Goal: Task Accomplishment & Management: Use online tool/utility

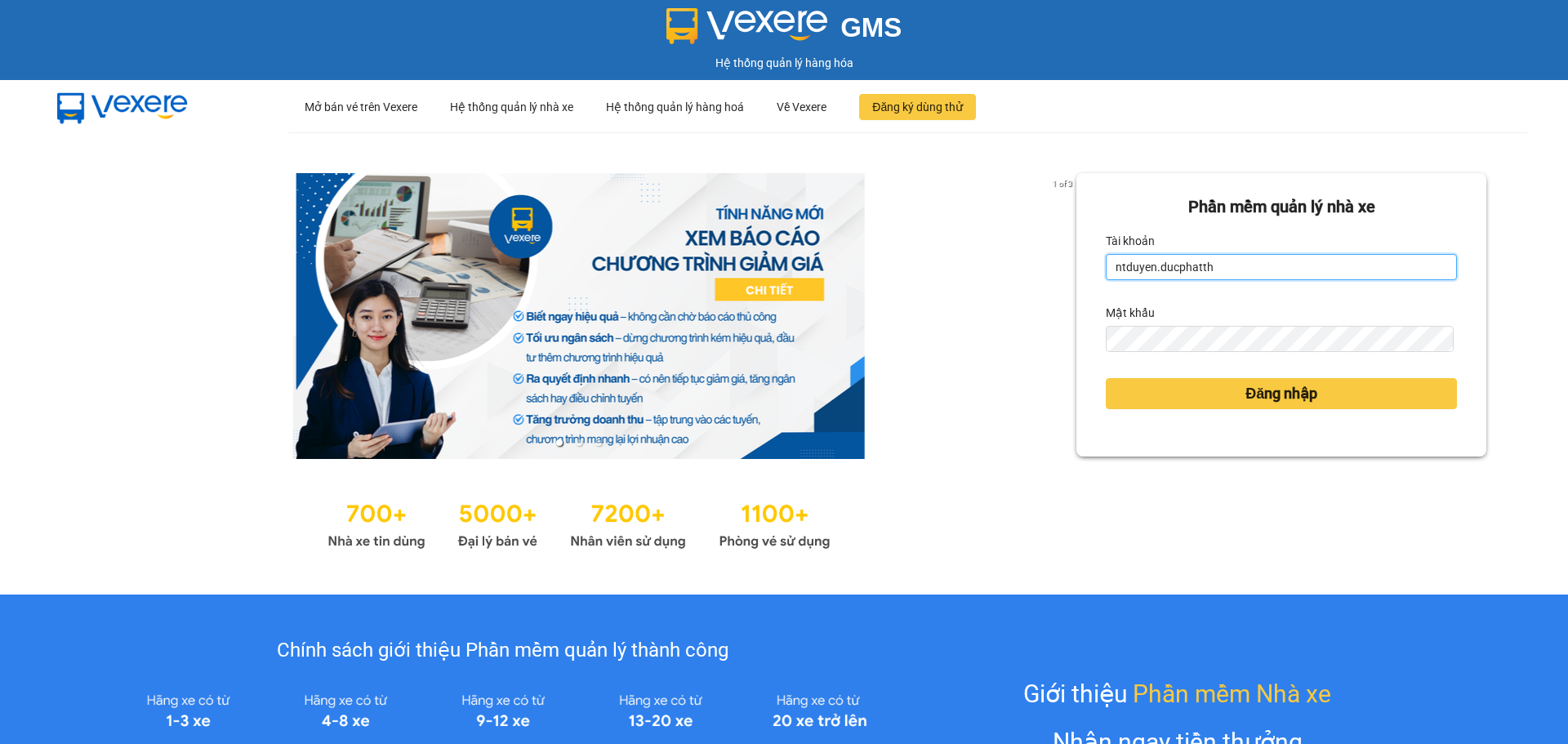
click at [1285, 268] on input "ntduyen.ducphatth" at bounding box center [1281, 266] width 351 height 26
type input "bttlinh.ducphatth"
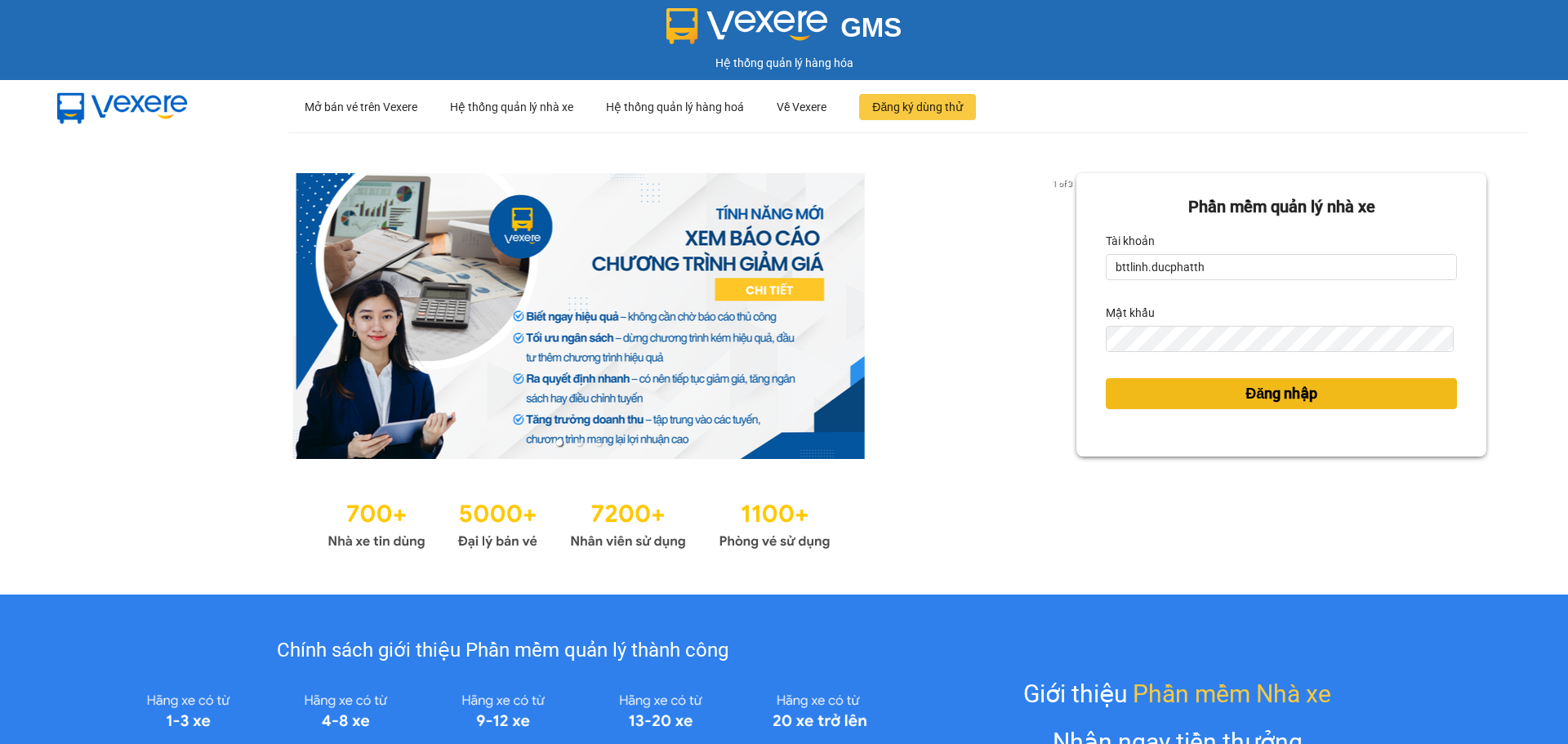
click at [1233, 406] on button "Đăng nhập" at bounding box center [1281, 393] width 351 height 31
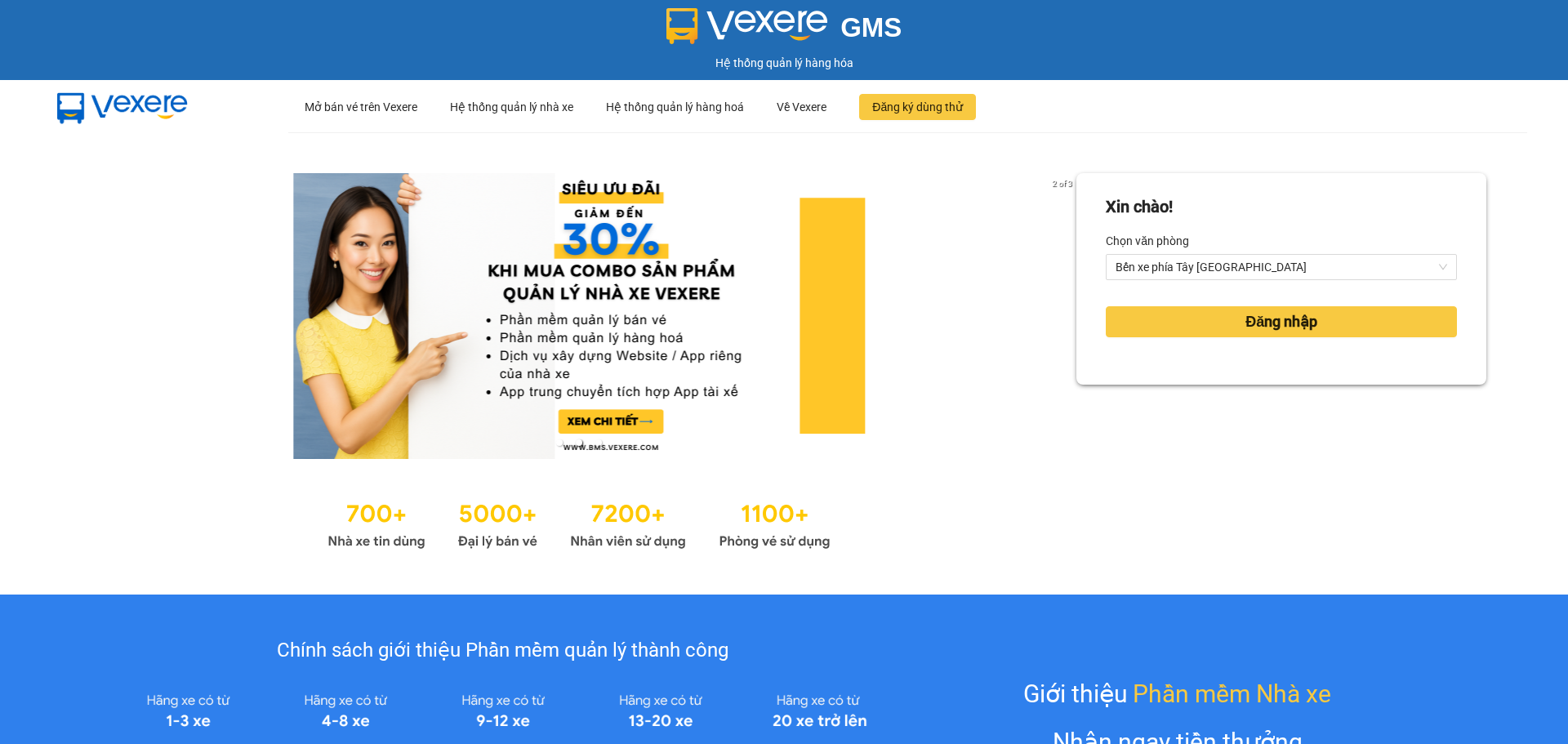
click at [1242, 248] on div "Chọn văn phòng" at bounding box center [1281, 240] width 351 height 26
click at [1242, 253] on div "Chọn văn phòng" at bounding box center [1281, 240] width 351 height 26
click at [1239, 265] on span "Bến xe phía Tây Thanh Hóa" at bounding box center [1281, 267] width 331 height 25
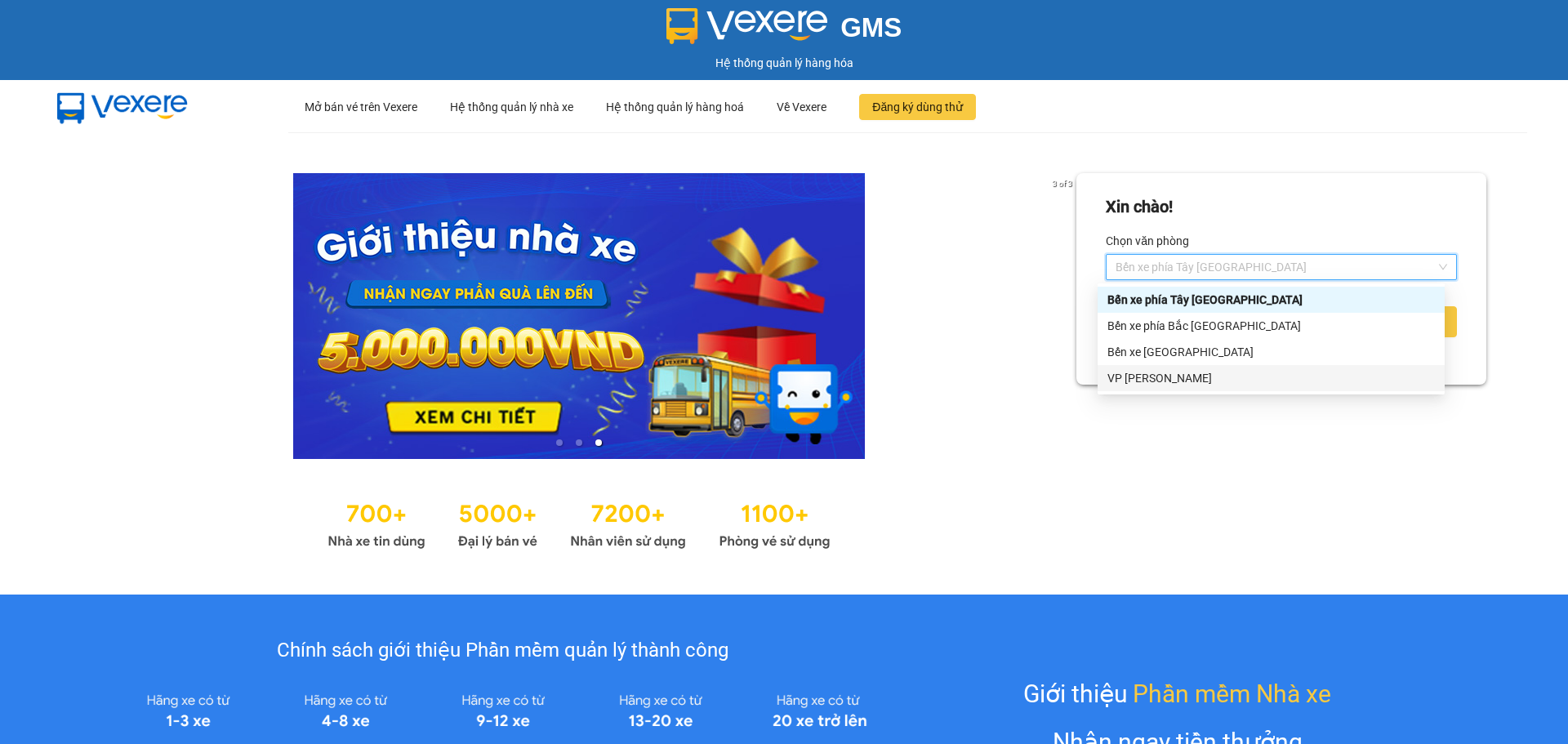
click at [1171, 376] on div "VP Hoằng Kim" at bounding box center [1271, 378] width 328 height 18
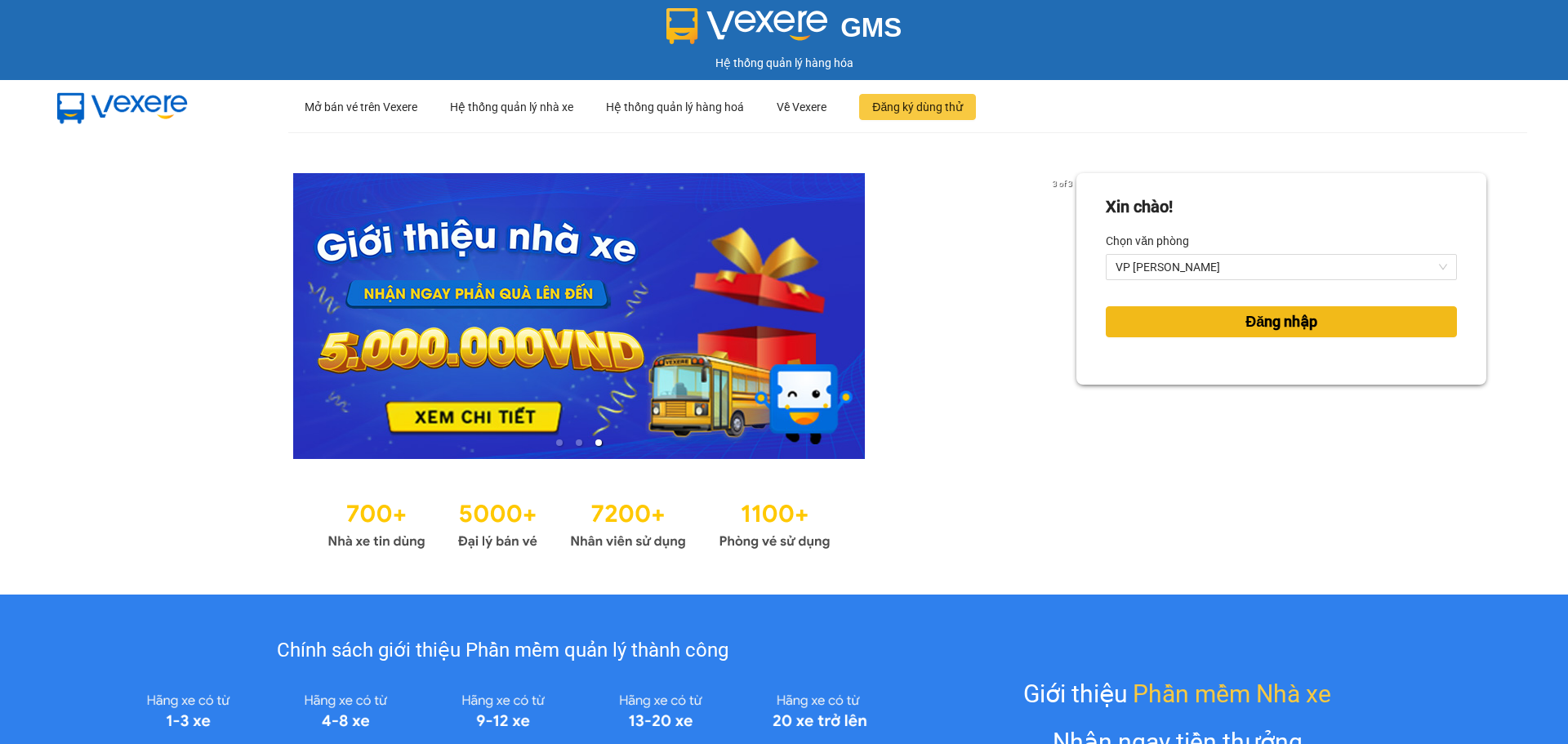
click at [1195, 310] on button "Đăng nhập" at bounding box center [1281, 321] width 351 height 31
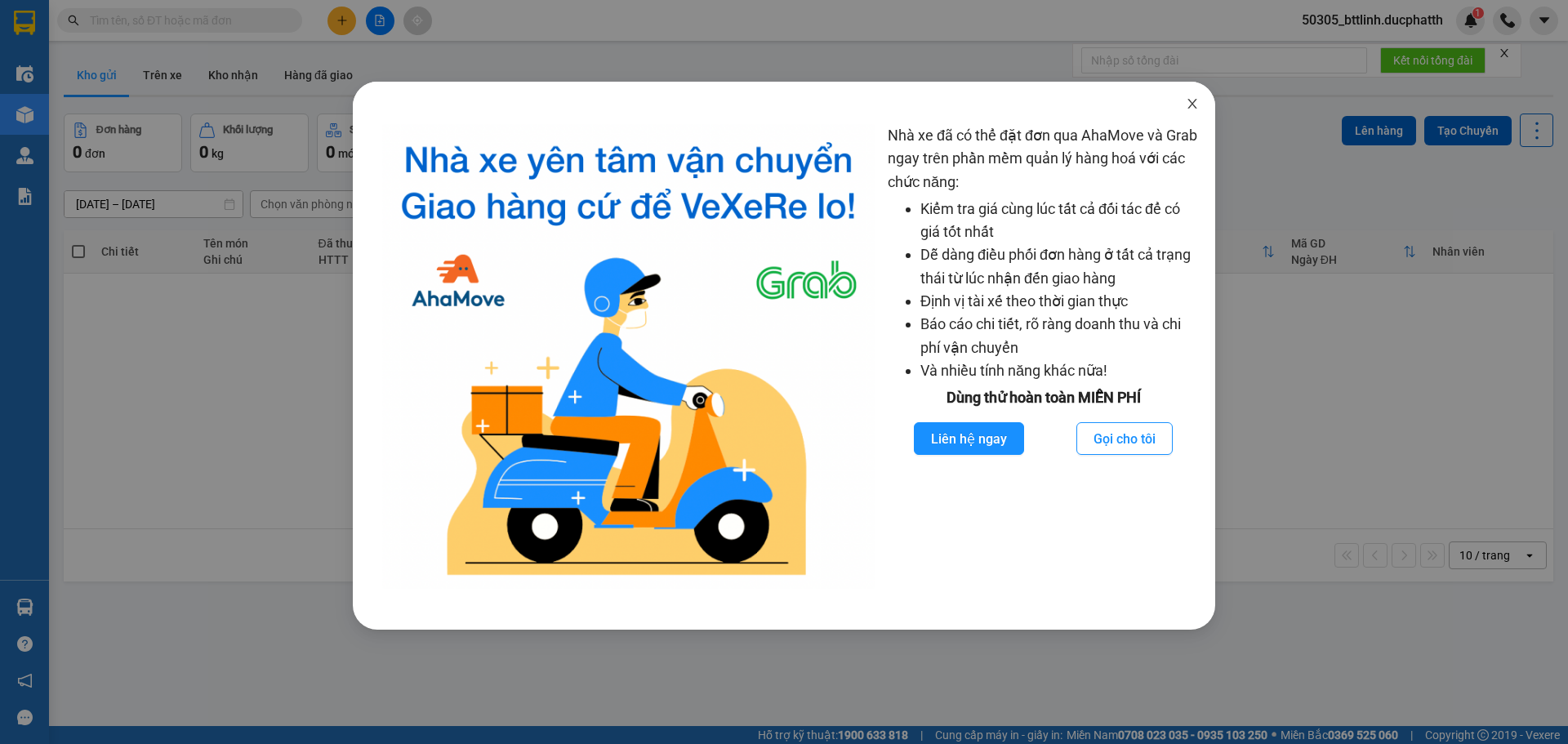
click at [1200, 103] on span "Close" at bounding box center [1192, 104] width 45 height 45
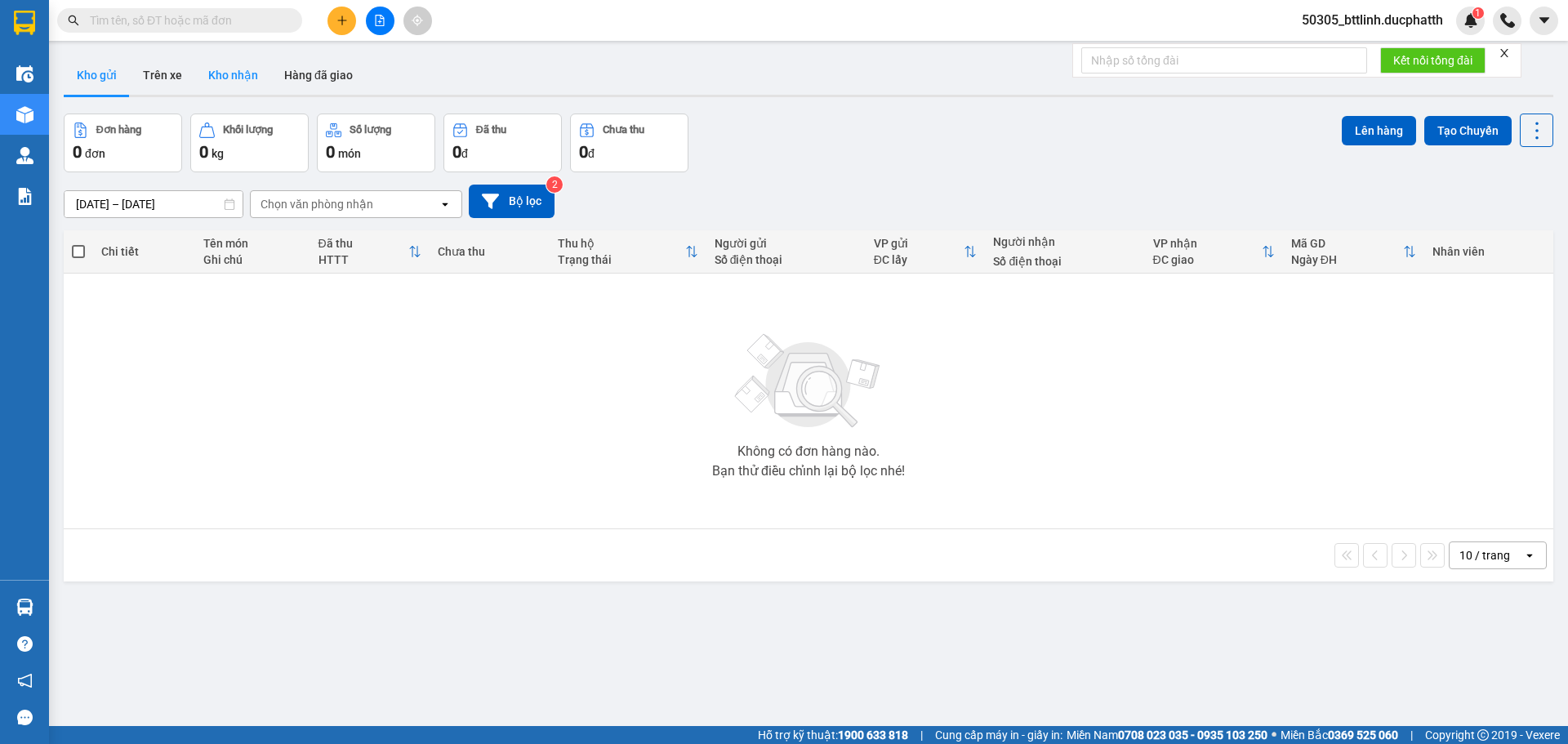
click at [226, 77] on button "Kho nhận" at bounding box center [232, 75] width 76 height 39
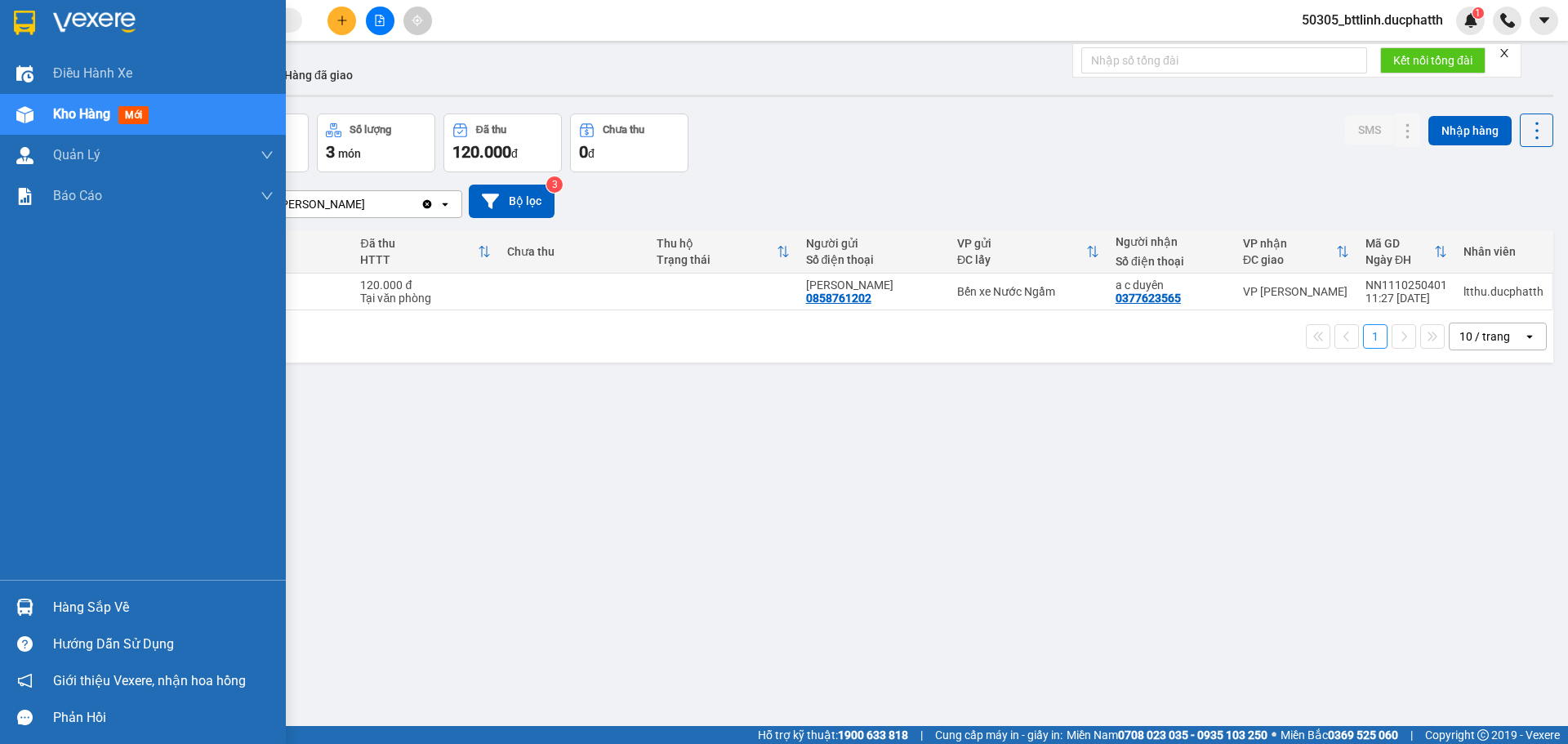
click at [25, 603] on img at bounding box center [24, 606] width 17 height 17
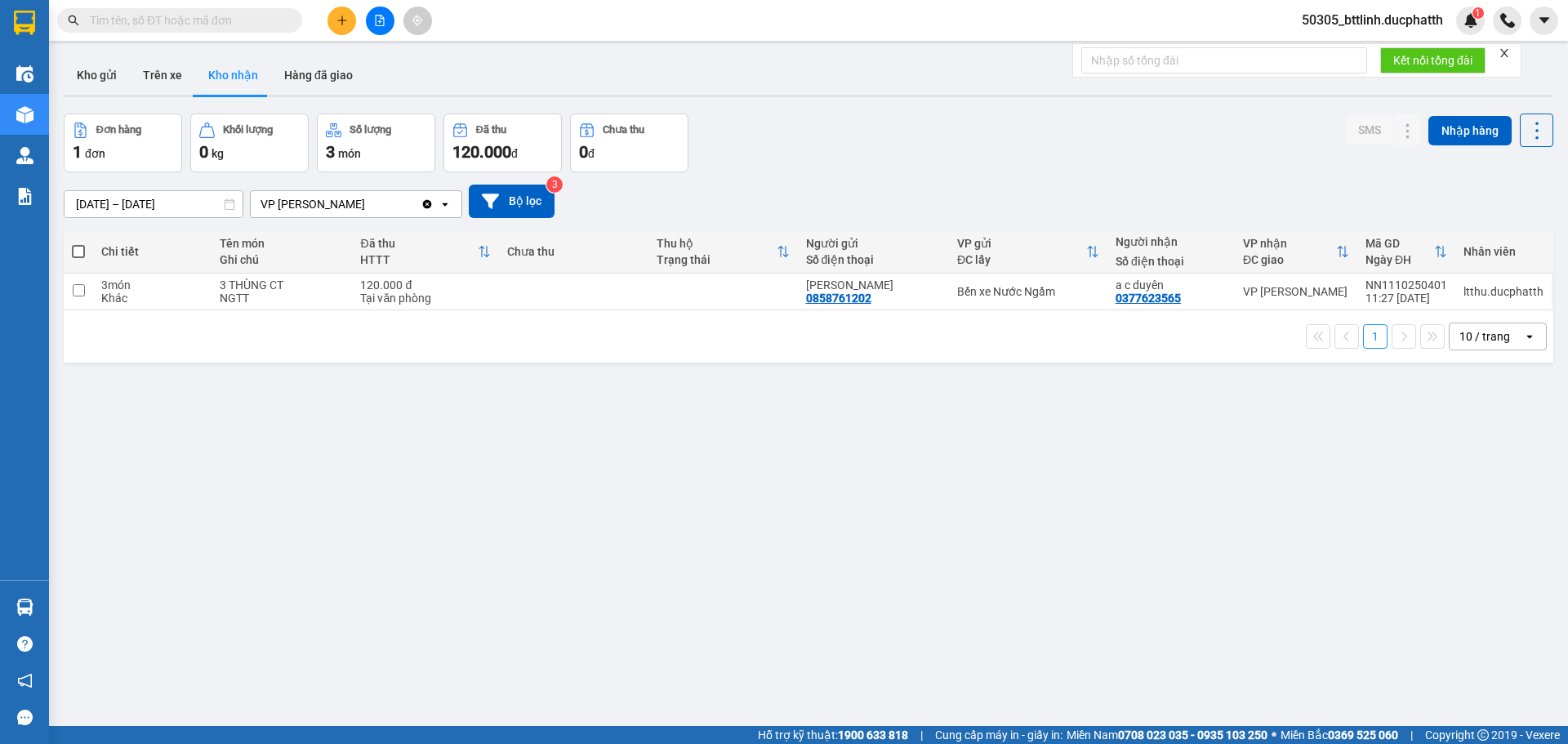
click at [126, 462] on section "Kết quả tìm kiếm ( 0 ) Bộ lọc No Data 50305_bttlinh.ducphatth 1 Điều hành xe Kh…" at bounding box center [784, 372] width 1568 height 744
click at [167, 64] on button "Trên xe" at bounding box center [162, 75] width 65 height 39
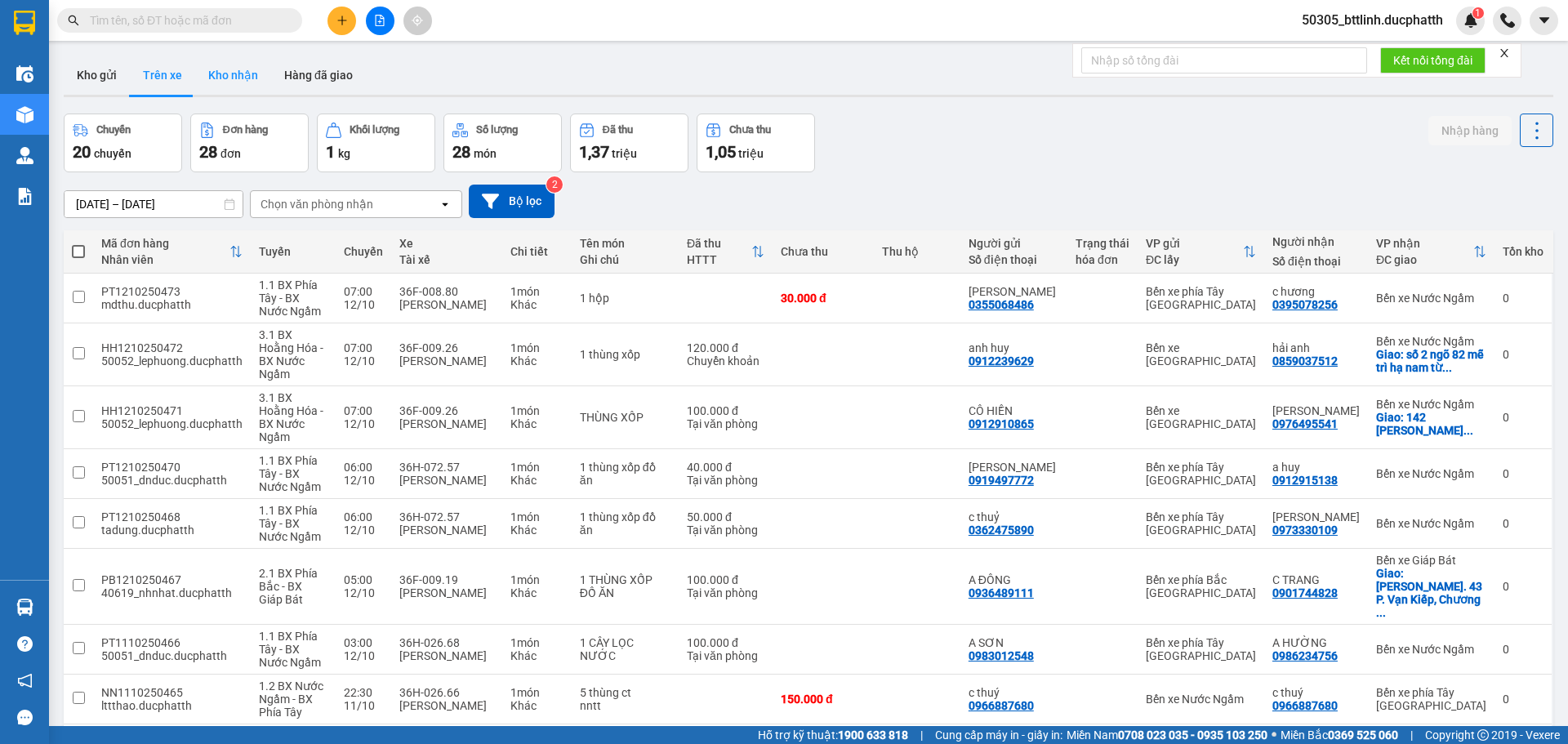
click at [255, 75] on button "Kho nhận" at bounding box center [232, 75] width 76 height 39
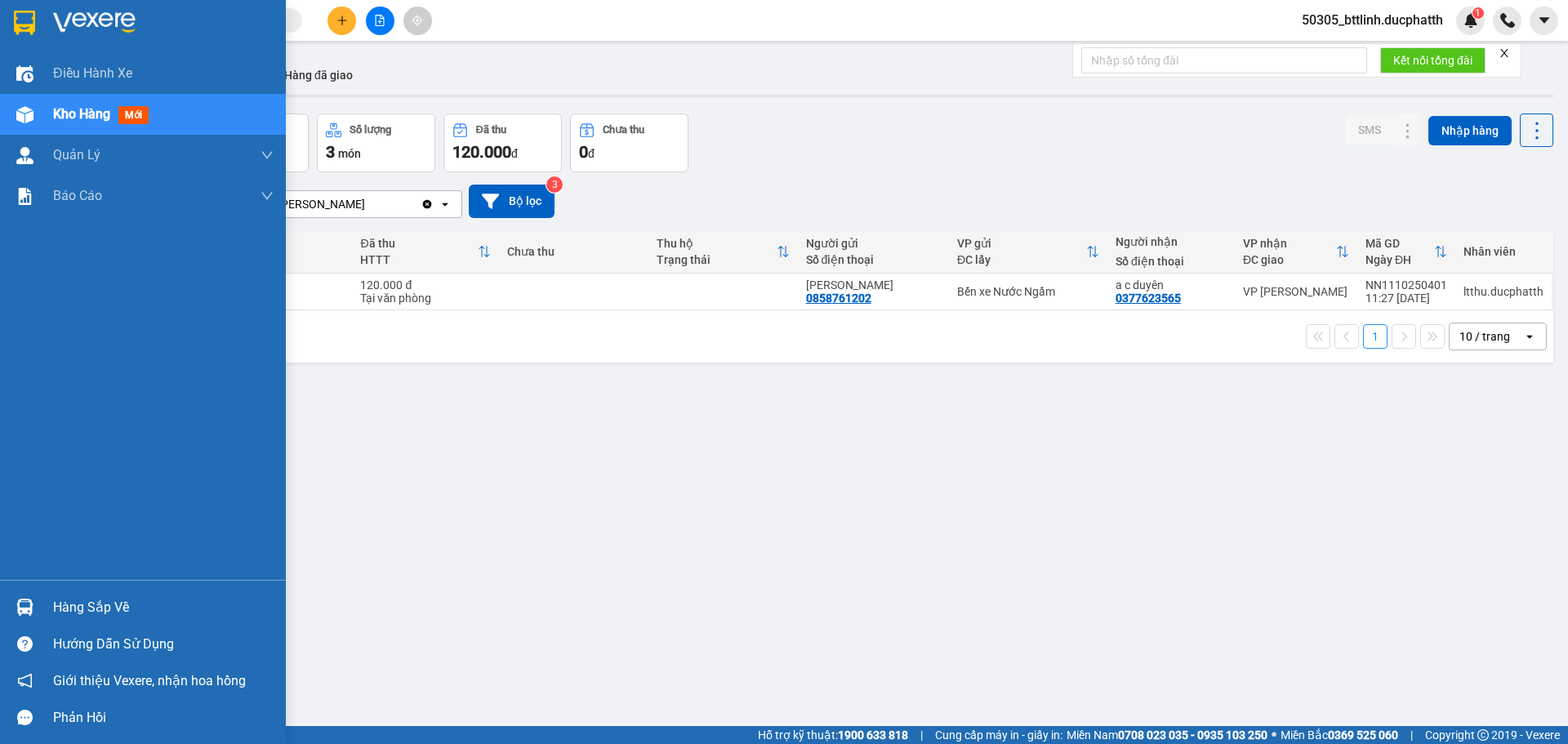
click at [82, 611] on div "Hàng sắp về" at bounding box center [164, 608] width 221 height 25
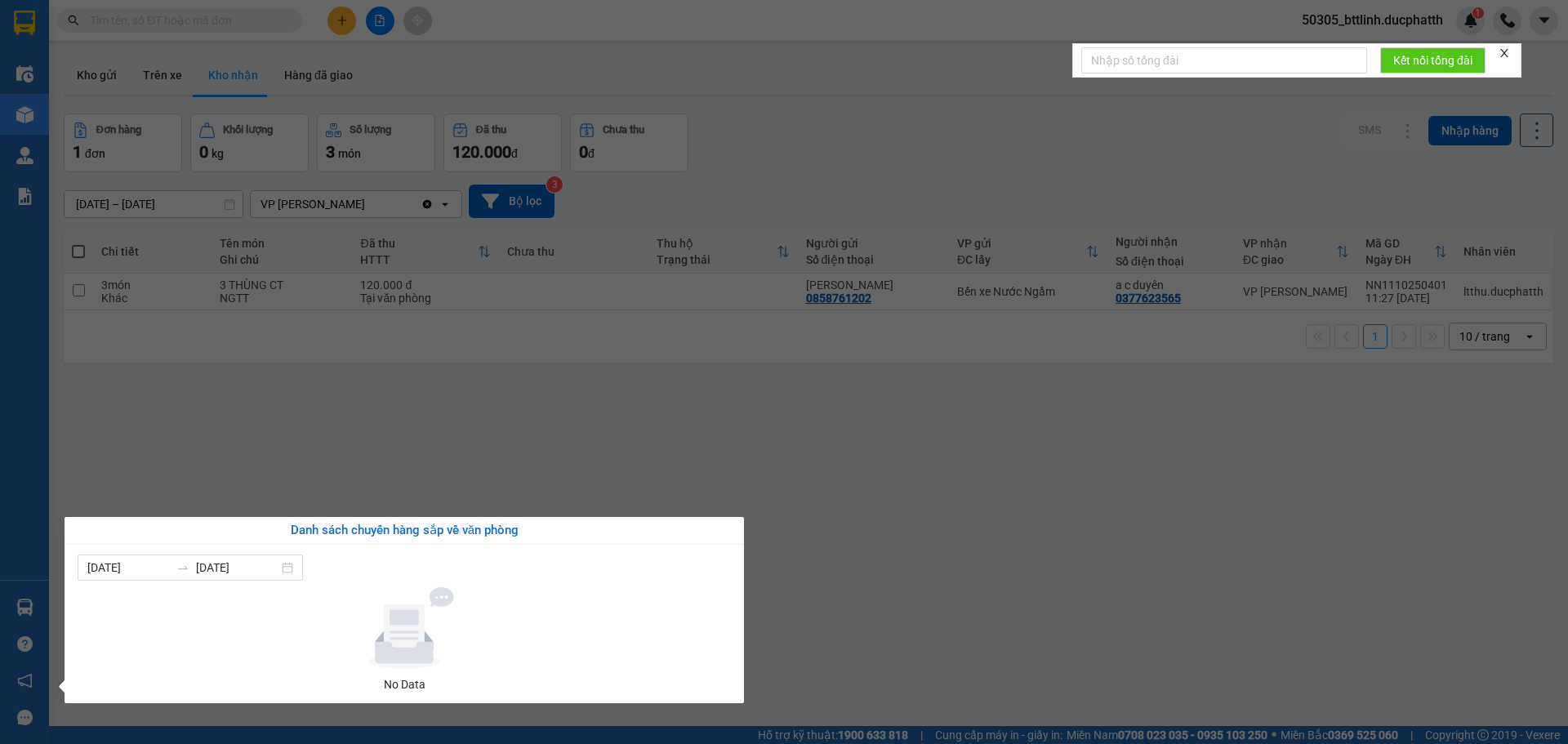
click at [126, 449] on section "Kết quả tìm kiếm ( 0 ) Bộ lọc No Data 50305_bttlinh.ducphatth 1 Điều hành xe Kh…" at bounding box center [784, 372] width 1568 height 744
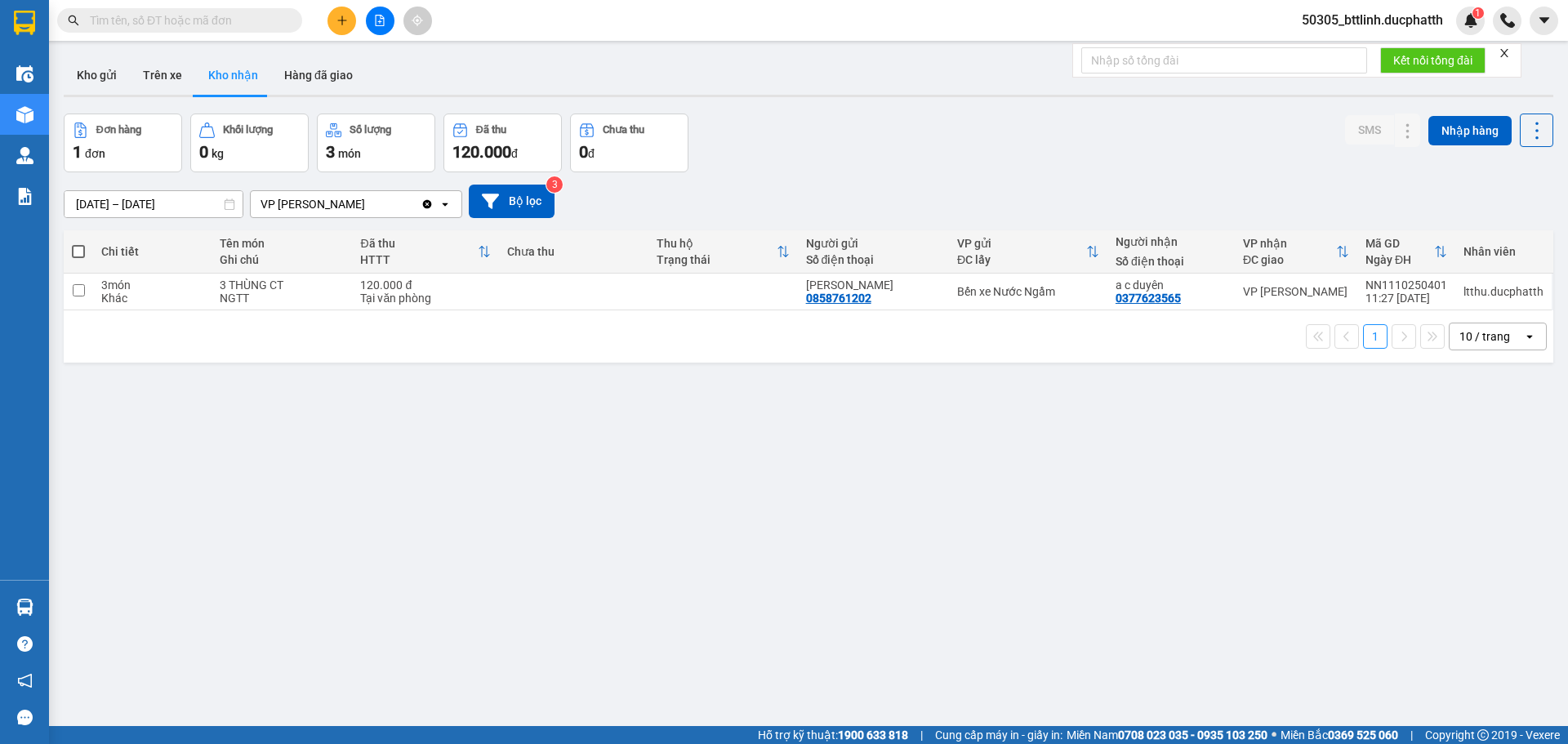
click at [214, 69] on button "Kho nhận" at bounding box center [232, 75] width 76 height 39
